Goal: Information Seeking & Learning: Learn about a topic

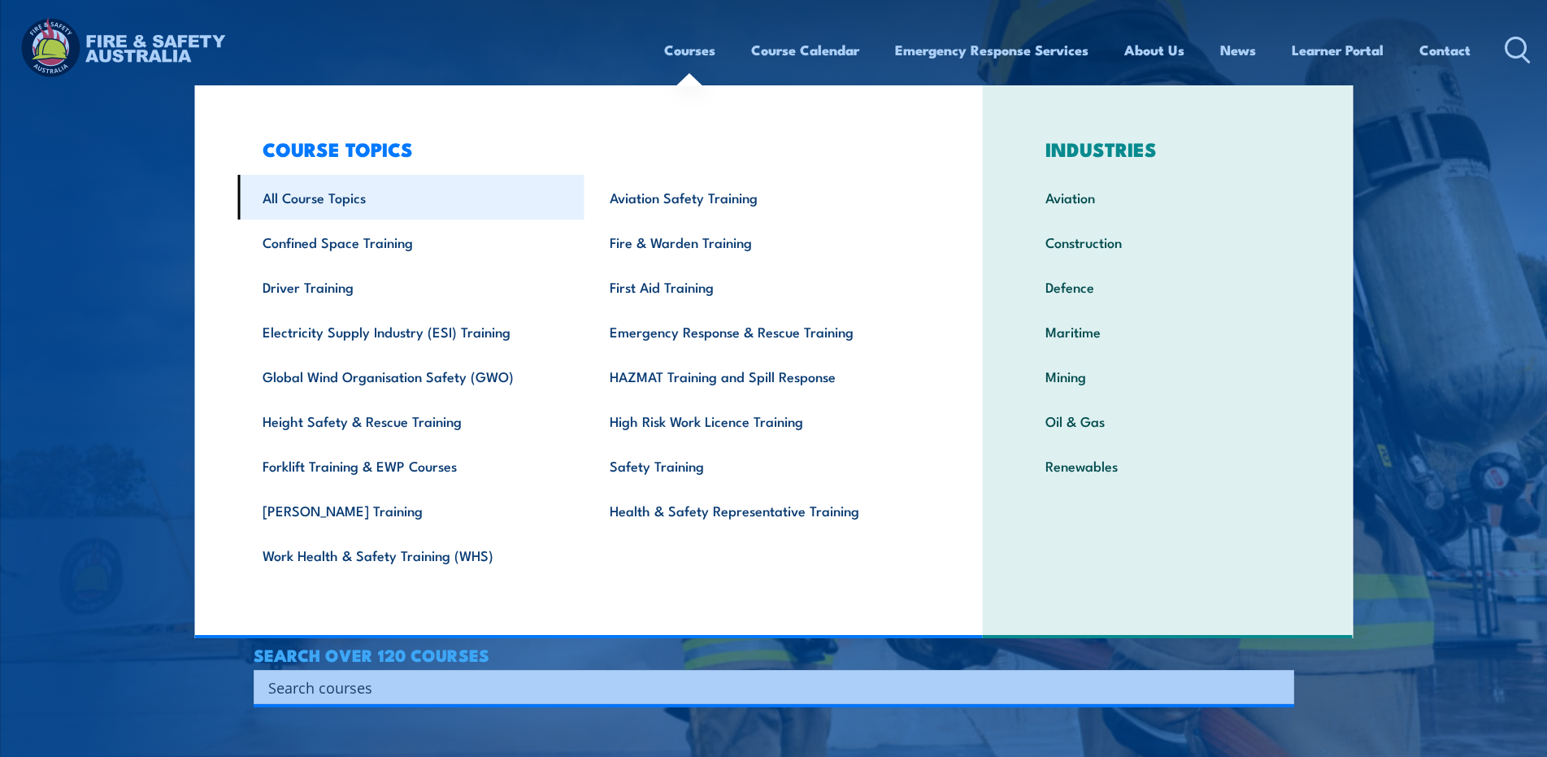
click at [349, 204] on link "All Course Topics" at bounding box center [410, 197] width 347 height 45
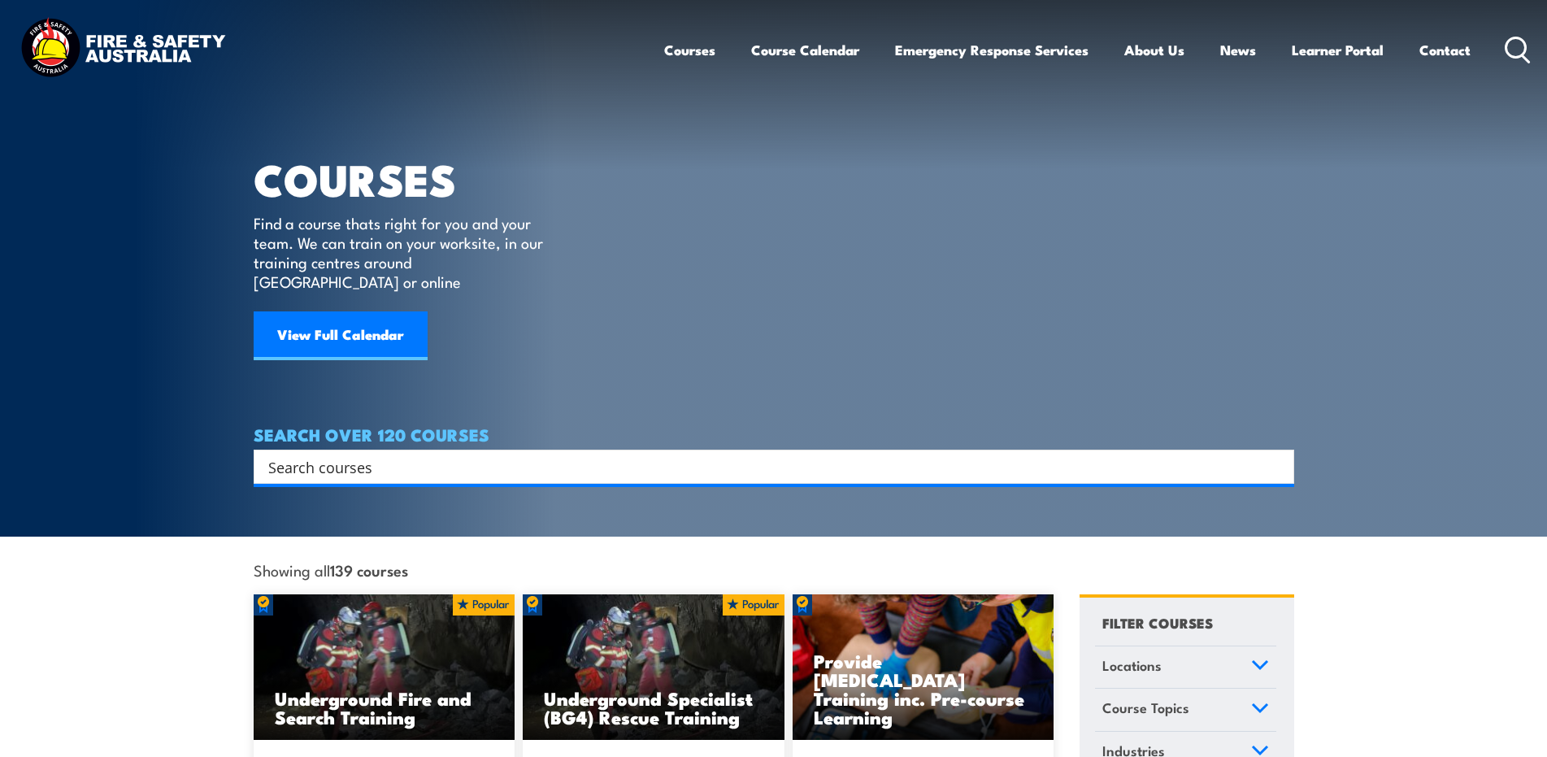
click at [346, 449] on div "Search" at bounding box center [774, 466] width 1040 height 34
click at [354, 454] on input "Search input" at bounding box center [763, 466] width 990 height 24
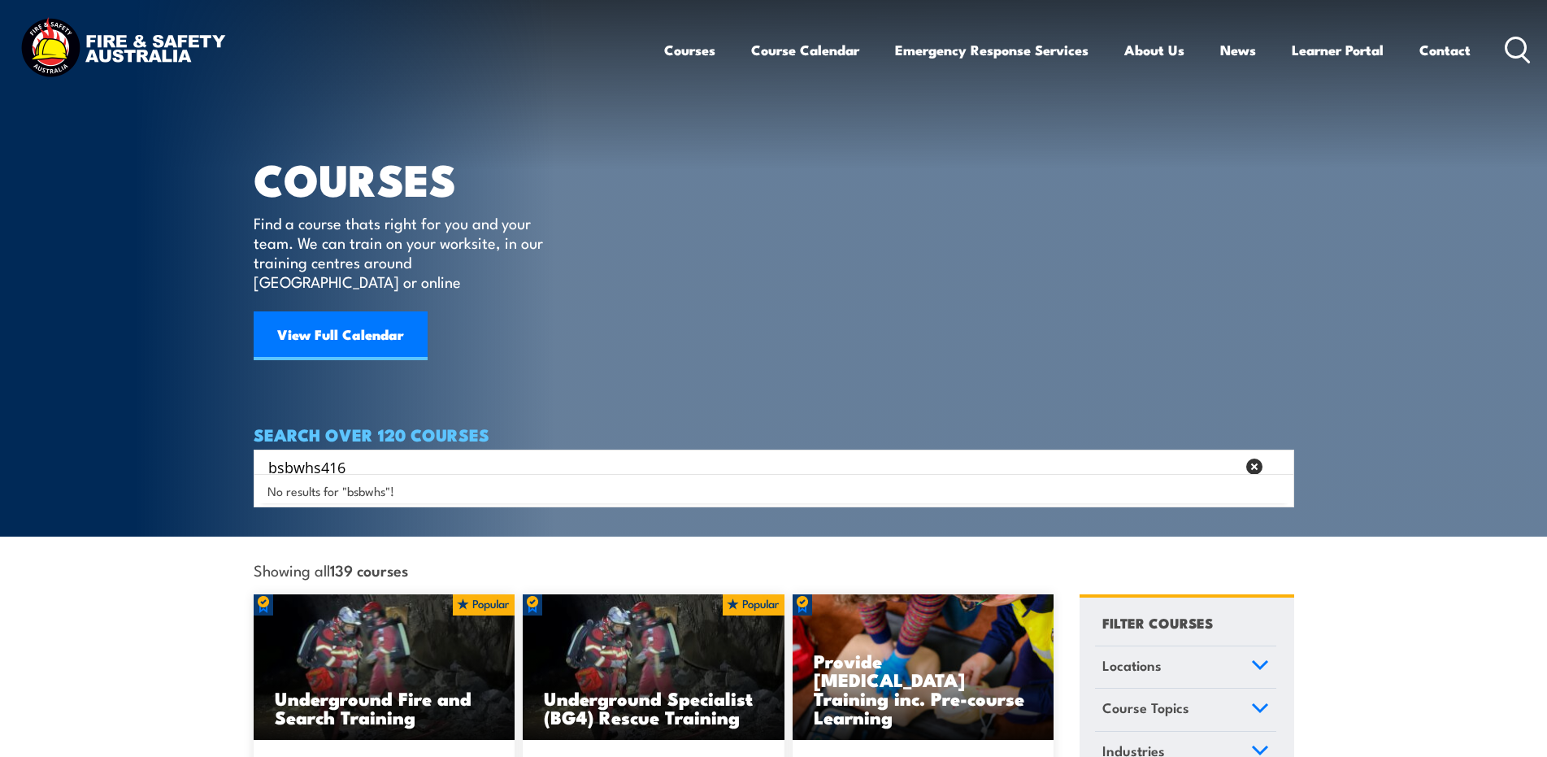
type input "bsbwhs416"
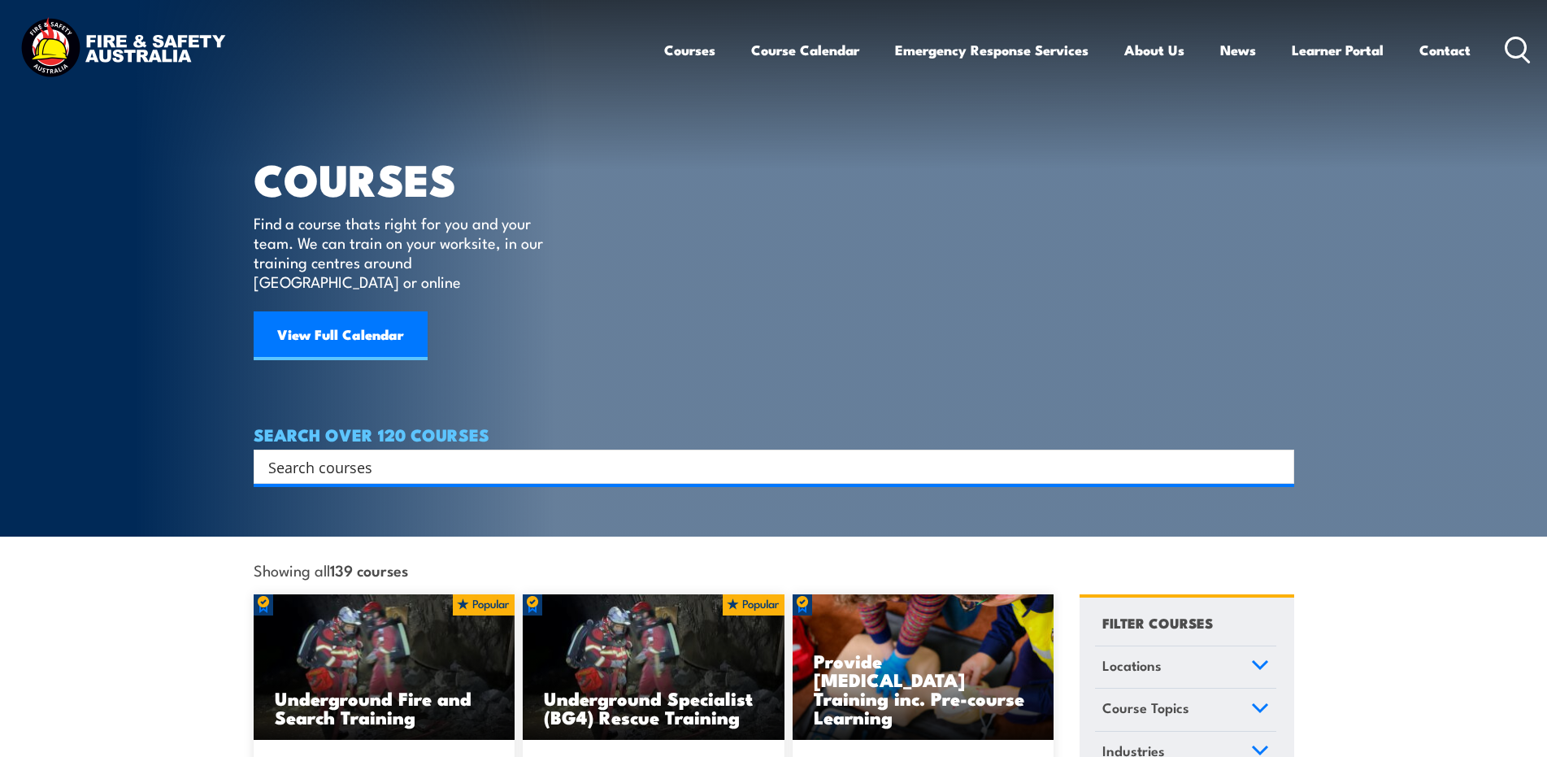
drag, startPoint x: 0, startPoint y: 0, endPoint x: 432, endPoint y: 447, distance: 621.9
click at [432, 454] on input "Search input" at bounding box center [763, 466] width 990 height 24
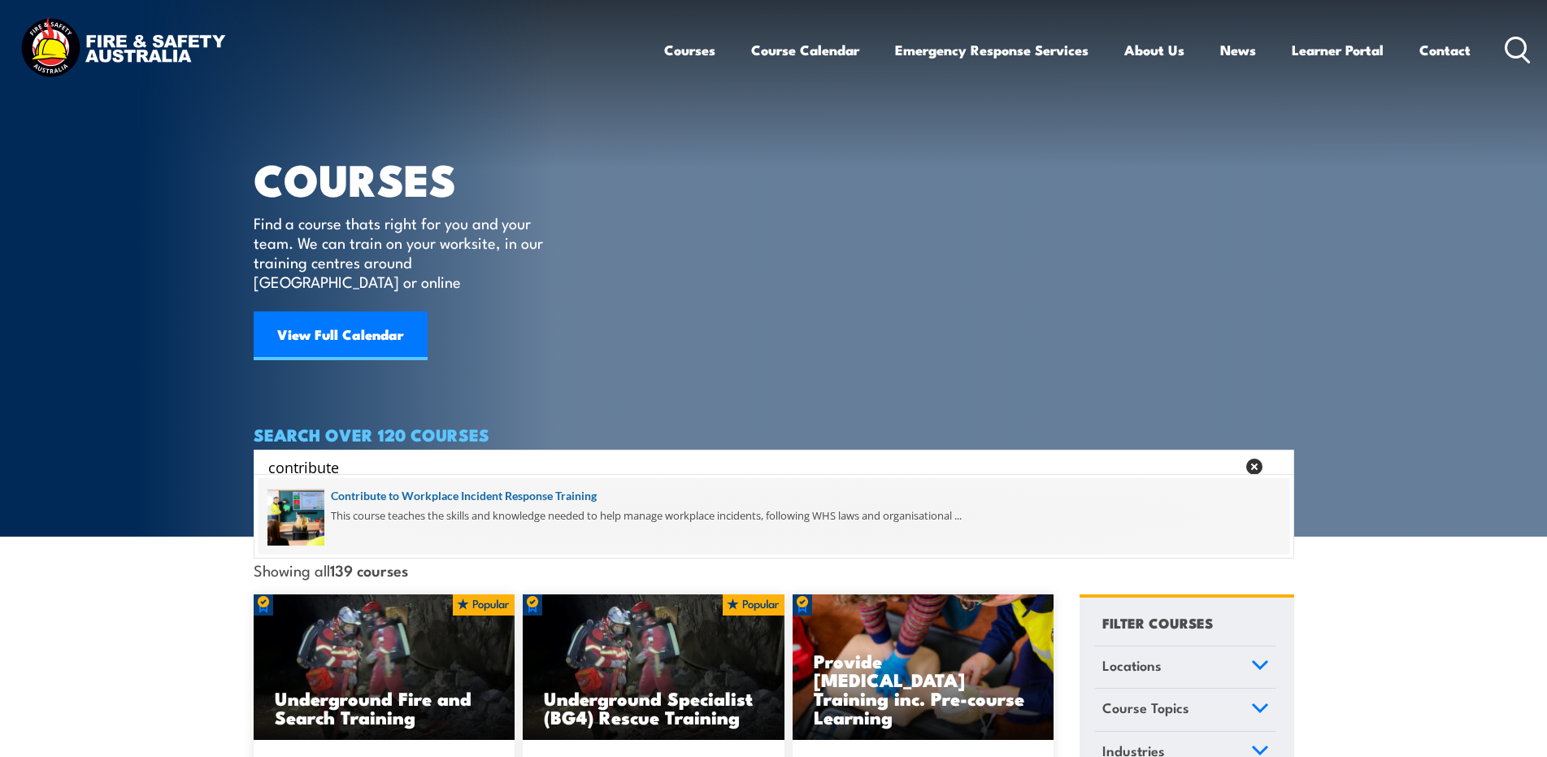
type input "contribute"
click at [500, 501] on span at bounding box center [773, 516] width 1031 height 76
